Goal: Task Accomplishment & Management: Manage account settings

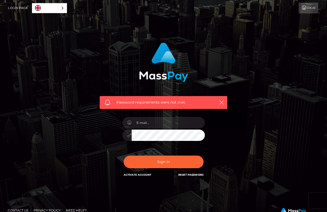
click at [190, 178] on div "Reset Password" at bounding box center [190, 175] width 25 height 6
click at [188, 173] on link "Reset Password" at bounding box center [190, 174] width 25 height 3
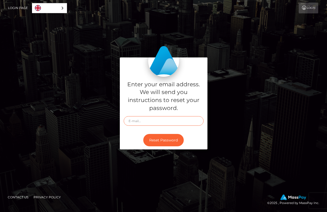
click at [158, 121] on input "text" at bounding box center [164, 121] width 80 height 10
type input "lboultier@gmail.com"
click at [166, 142] on button "Reset Password" at bounding box center [163, 140] width 40 height 13
